Goal: Book appointment/travel/reservation

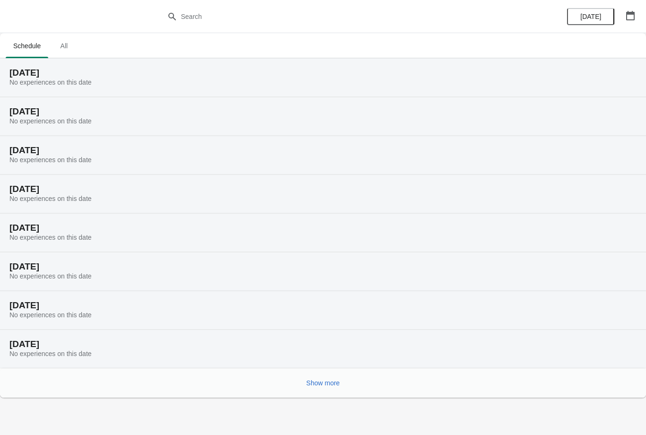
click at [634, 14] on icon "button" at bounding box center [629, 15] width 9 height 9
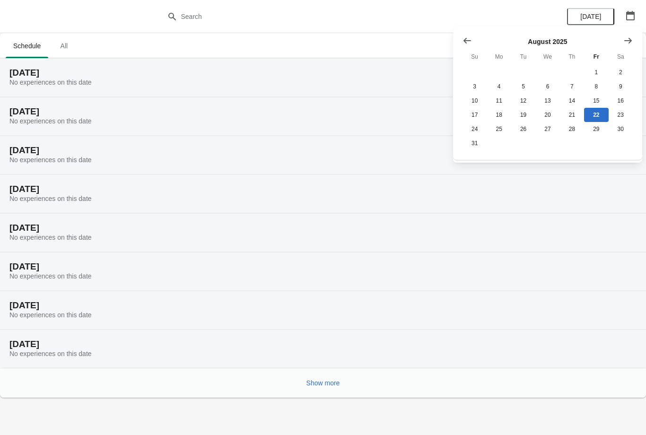
click at [634, 36] on button "Show next month, September 2025" at bounding box center [627, 40] width 17 height 17
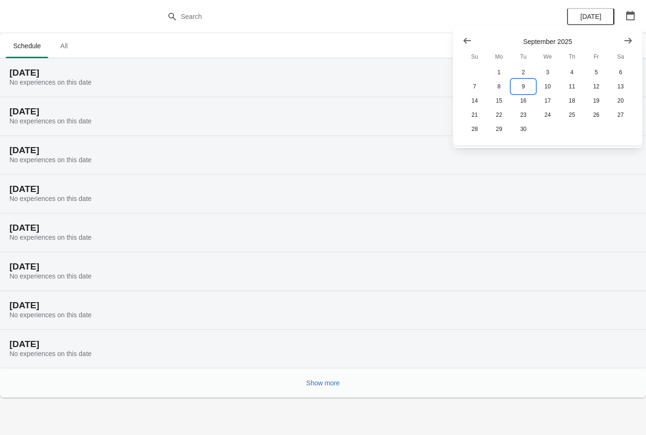
click at [531, 87] on button "9" at bounding box center [523, 86] width 24 height 14
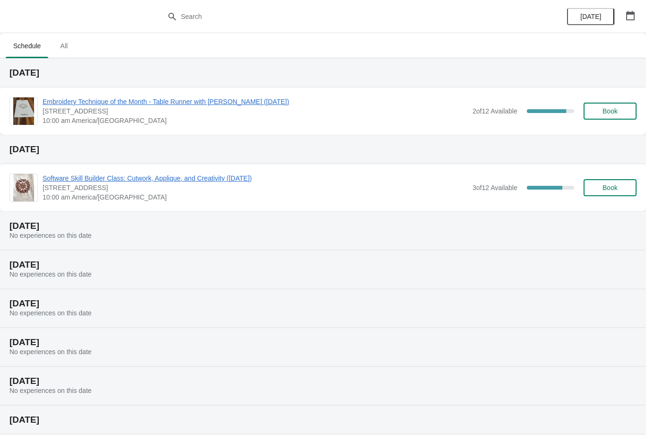
click at [189, 105] on span "Embroidery Technique of the Month - Table Runner with [PERSON_NAME] ([DATE])" at bounding box center [255, 101] width 425 height 9
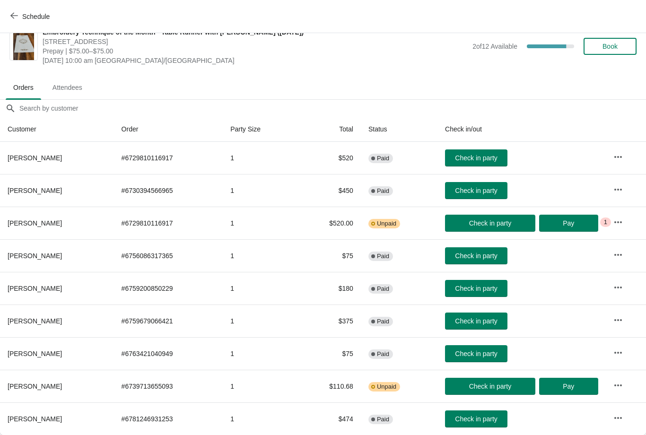
scroll to position [15, 0]
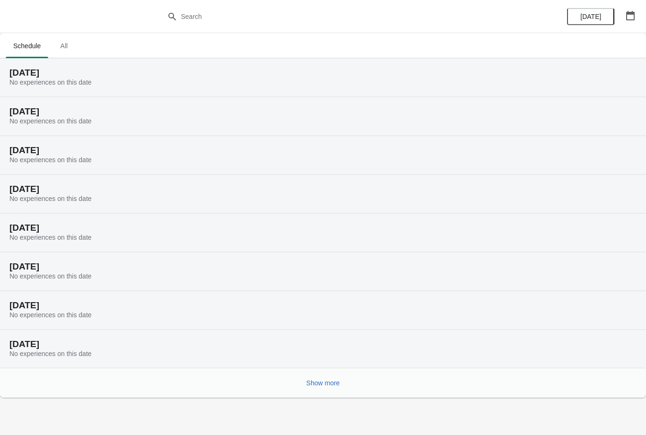
click at [629, 20] on button "button" at bounding box center [630, 15] width 17 height 17
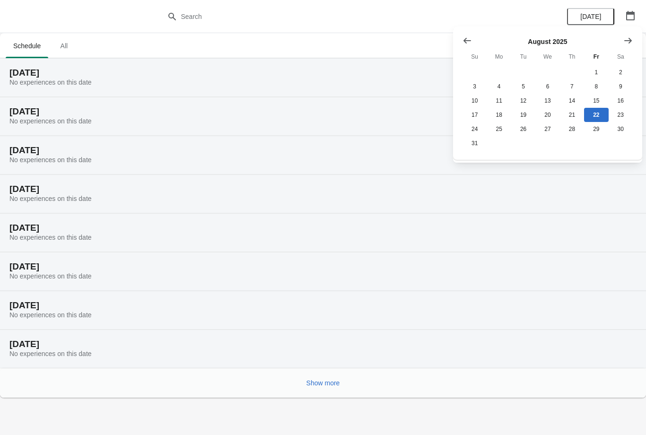
click at [626, 41] on icon "Show next month, September 2025" at bounding box center [627, 40] width 9 height 9
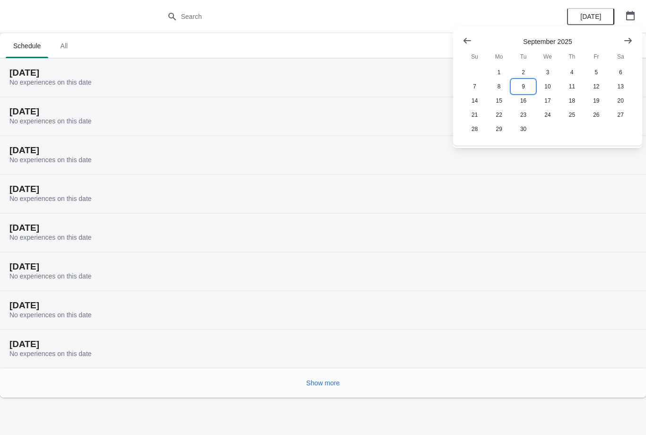
click at [526, 90] on button "9" at bounding box center [523, 86] width 24 height 14
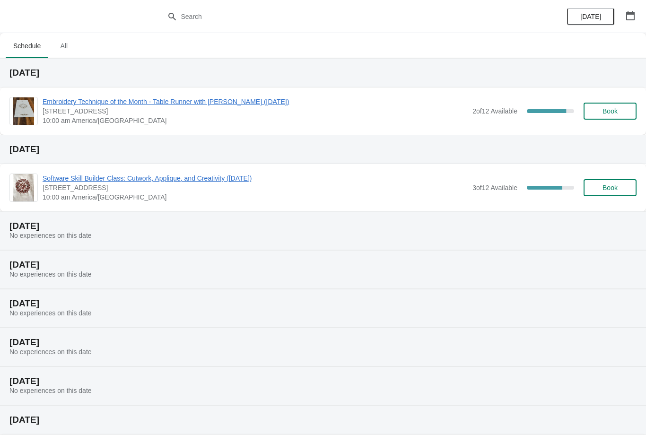
click at [179, 104] on span "Embroidery Technique of the Month - Table Runner with [PERSON_NAME] ([DATE])" at bounding box center [255, 101] width 425 height 9
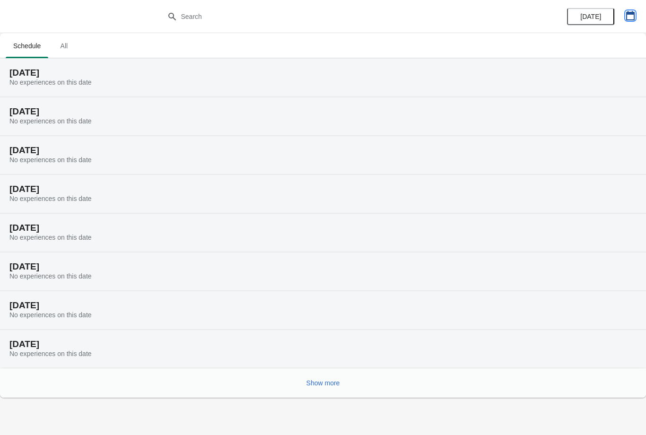
click at [632, 20] on button "button" at bounding box center [630, 15] width 17 height 17
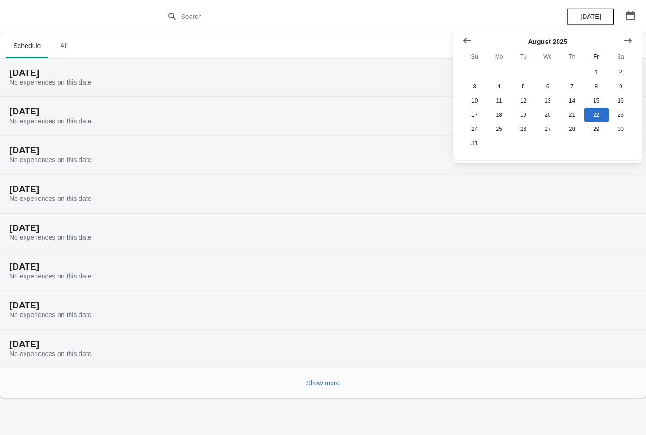
click at [627, 41] on icon "Show next month, September 2025" at bounding box center [627, 40] width 9 height 9
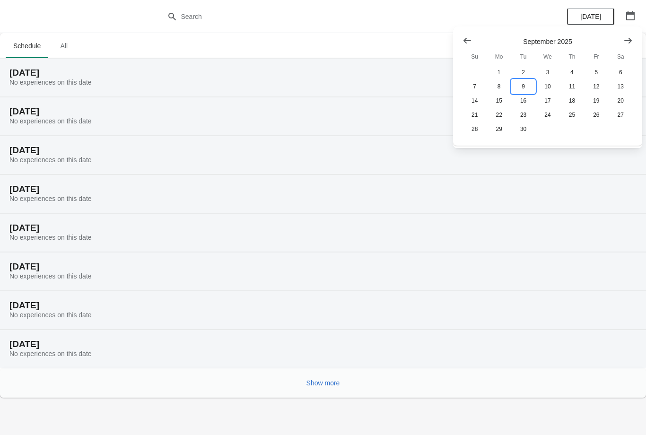
click at [516, 87] on button "9" at bounding box center [523, 86] width 24 height 14
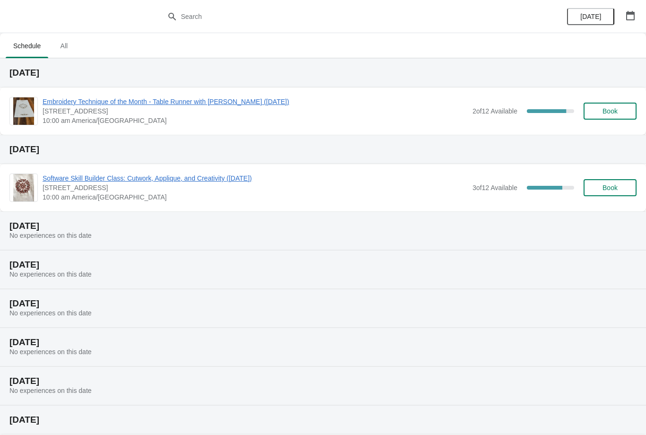
click at [227, 103] on span "Embroidery Technique of the Month - Table Runner with [PERSON_NAME] ([DATE])" at bounding box center [255, 101] width 425 height 9
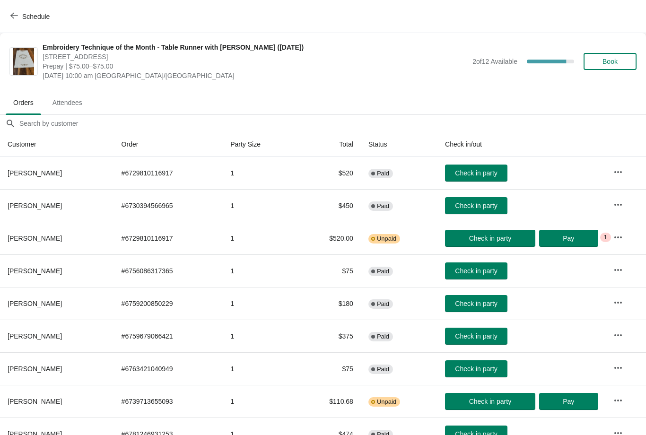
click at [610, 61] on span "Book" at bounding box center [609, 62] width 15 height 8
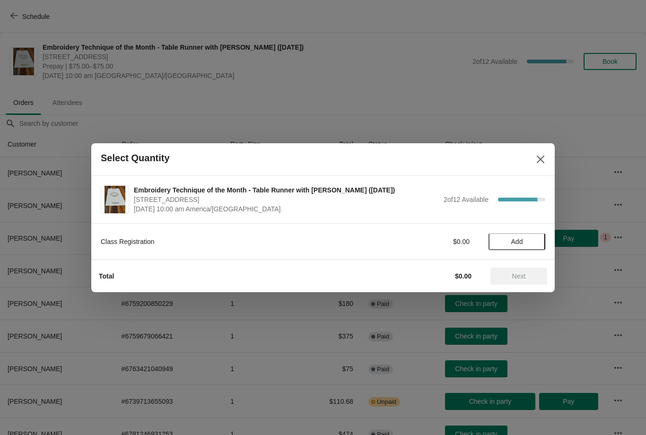
click at [523, 241] on span "Add" at bounding box center [517, 242] width 12 height 8
click at [512, 276] on span "Next" at bounding box center [519, 276] width 14 height 8
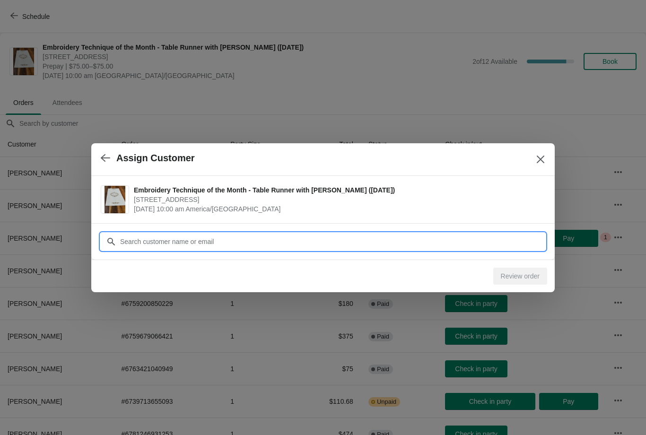
click at [176, 239] on input "Customer" at bounding box center [333, 241] width 426 height 17
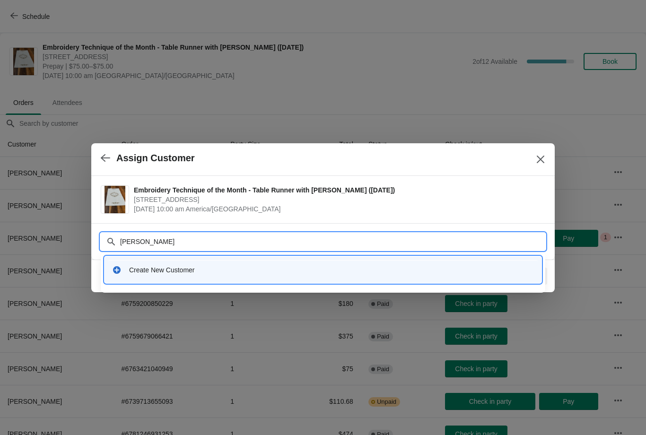
type input "Judy lambert"
click at [214, 272] on div "Create New Customer" at bounding box center [331, 269] width 405 height 9
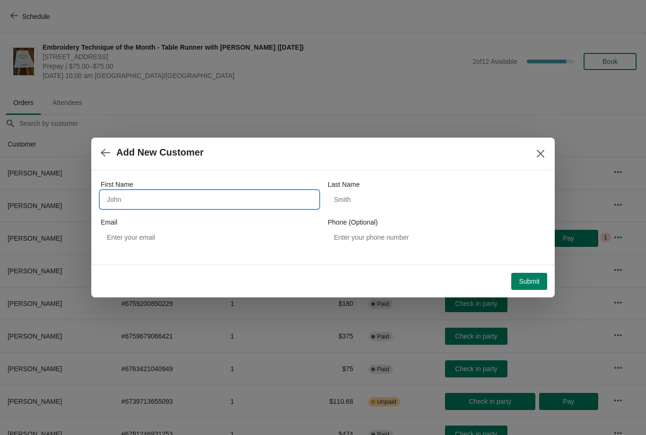
click at [172, 206] on input "First Name" at bounding box center [209, 199] width 217 height 17
type input "Judy"
click at [393, 203] on input "Last Name" at bounding box center [436, 199] width 217 height 17
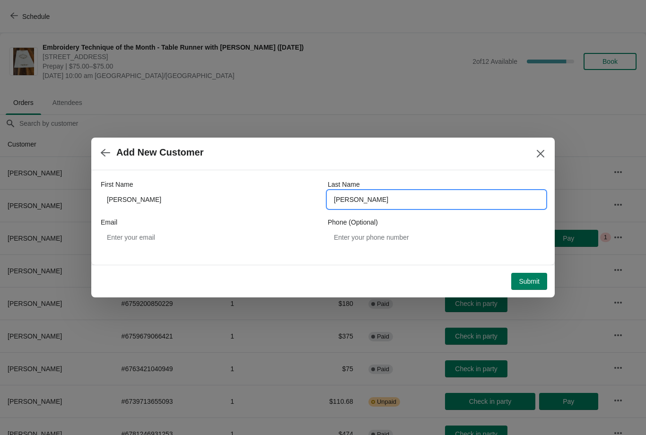
type input "Lambert"
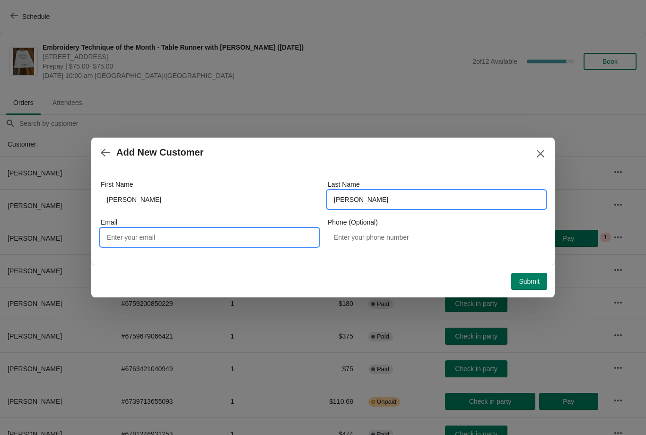
click at [201, 237] on input "Email" at bounding box center [209, 237] width 217 height 17
type input "Jklambert4@gmail.com"
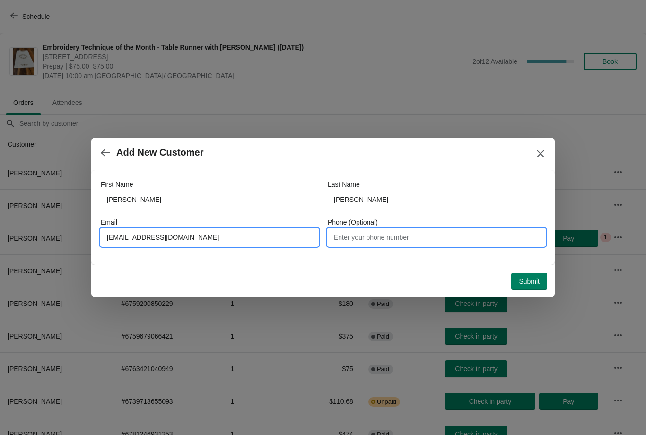
click at [404, 243] on input "Phone (Optional)" at bounding box center [436, 237] width 217 height 17
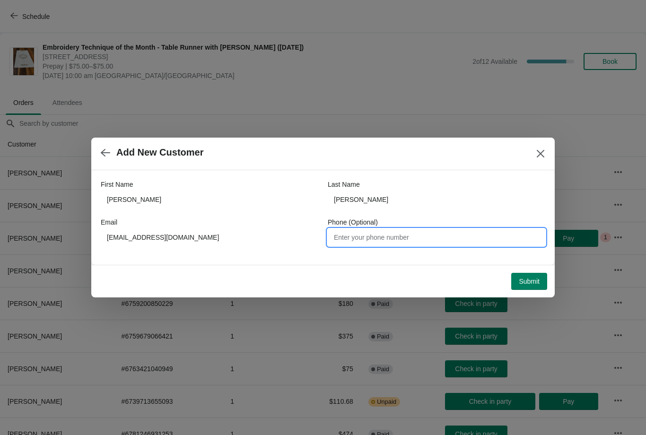
click at [529, 285] on span "Submit" at bounding box center [529, 282] width 21 height 8
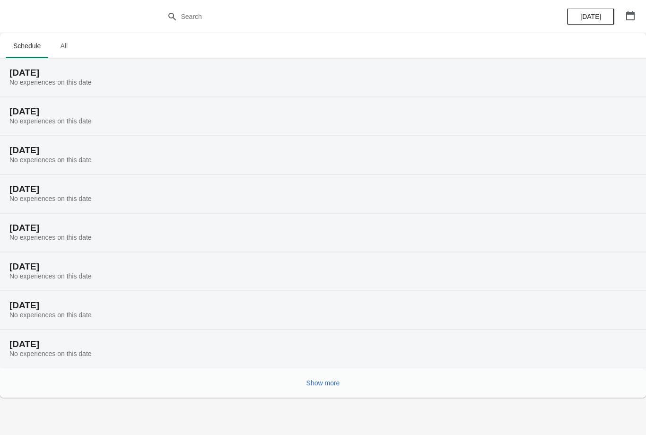
click at [627, 11] on icon "button" at bounding box center [630, 15] width 9 height 9
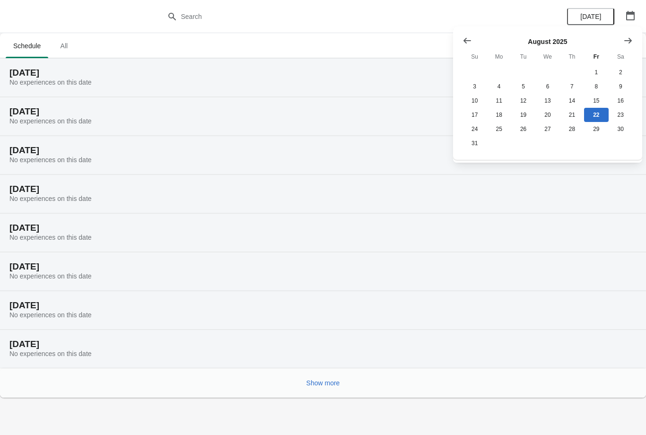
click at [624, 43] on icon "Show next month, September 2025" at bounding box center [627, 40] width 9 height 9
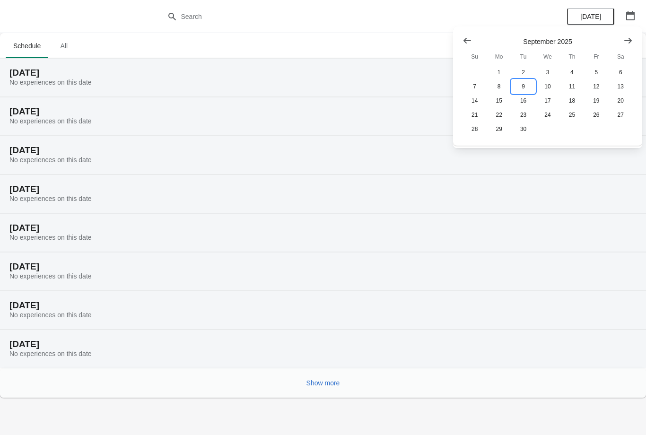
click at [530, 89] on button "9" at bounding box center [523, 86] width 24 height 14
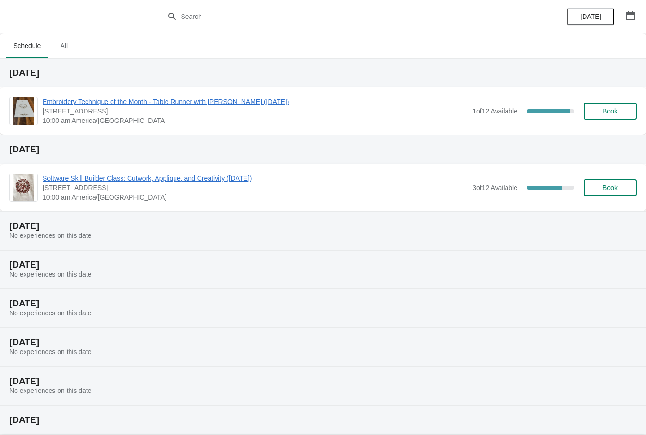
click at [180, 103] on span "Embroidery Technique of the Month - Table Runner with [PERSON_NAME] ([DATE])" at bounding box center [255, 101] width 425 height 9
